Goal: Transaction & Acquisition: Subscribe to service/newsletter

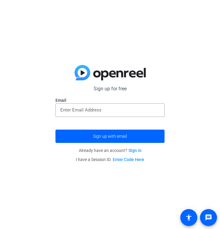
click at [90, 118] on div at bounding box center [109, 120] width 109 height 7
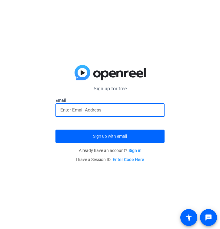
click at [88, 113] on input "email" at bounding box center [109, 109] width 99 height 7
type input "[EMAIL_ADDRESS][DOMAIN_NAME]"
drag, startPoint x: 123, startPoint y: 109, endPoint x: 47, endPoint y: 110, distance: 76.8
click at [47, 110] on div "Sign up for free [EMAIL_ADDRESS][DOMAIN_NAME] Email [EMAIL_ADDRESS][DOMAIN_NAME…" at bounding box center [110, 114] width 220 height 229
click at [82, 109] on input "email" at bounding box center [109, 109] width 99 height 7
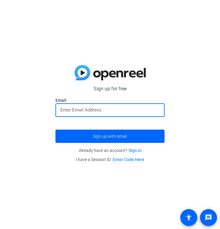
type input "[EMAIL_ADDRESS][DOMAIN_NAME]"
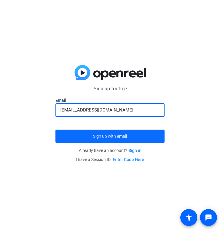
click at [125, 136] on span "Sign up with email" at bounding box center [110, 136] width 34 height 0
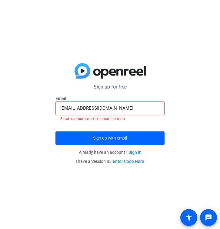
click at [57, 107] on div "[EMAIL_ADDRESS][DOMAIN_NAME]" at bounding box center [109, 109] width 109 height 14
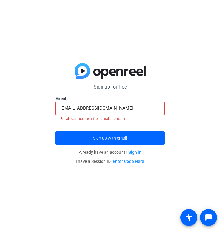
click at [60, 109] on input "[EMAIL_ADDRESS][DOMAIN_NAME]" at bounding box center [109, 108] width 99 height 7
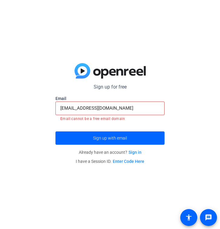
click at [90, 92] on form "Sign up for free [EMAIL_ADDRESS][DOMAIN_NAME] Email [EMAIL_ADDRESS][DOMAIN_NAME…" at bounding box center [109, 113] width 109 height 61
